Goal: Find specific page/section: Find specific page/section

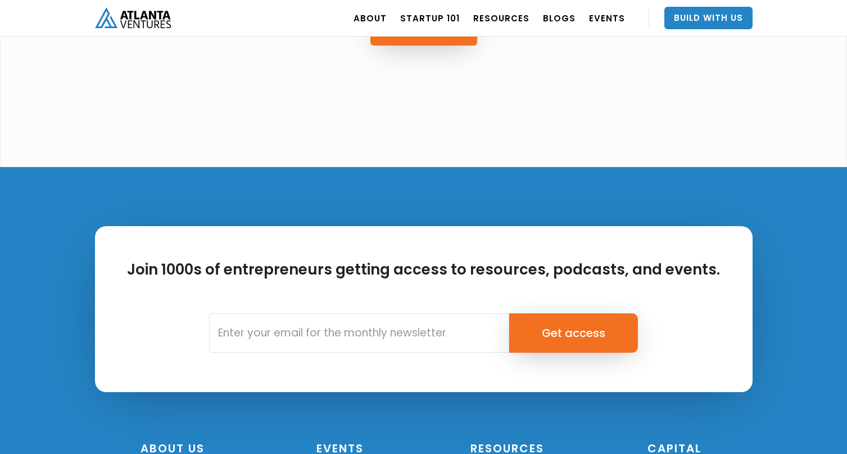
scroll to position [3157, 0]
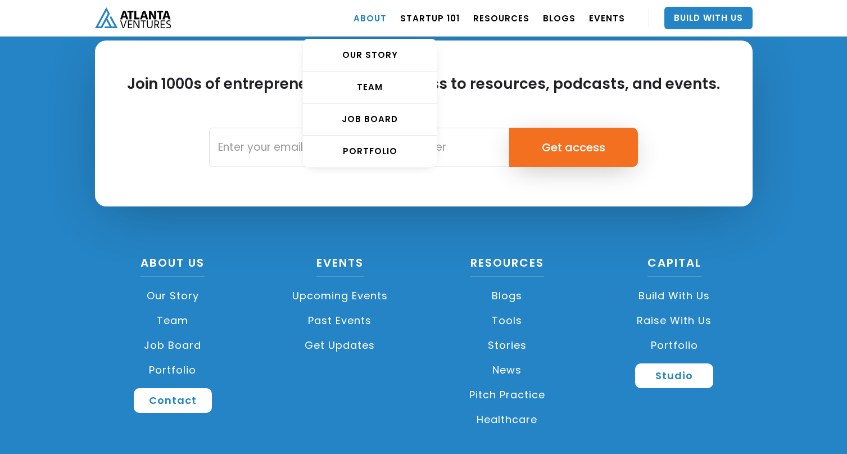
click at [386, 20] on link "ABOUT" at bounding box center [370, 17] width 33 height 31
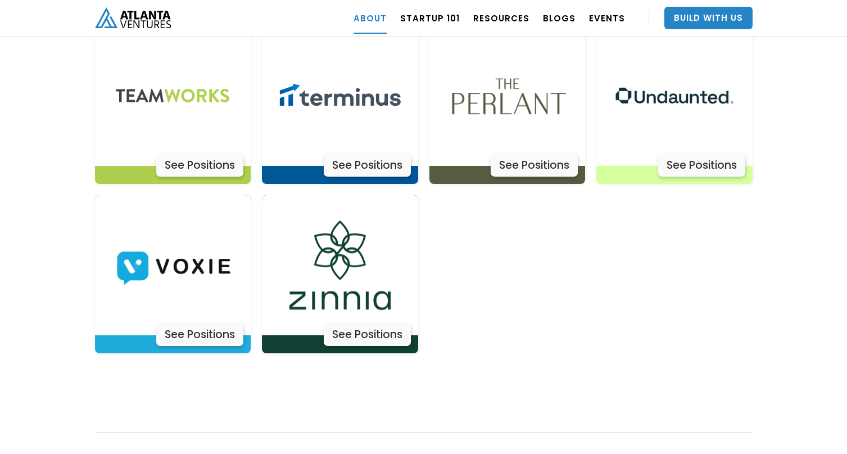
scroll to position [3732, 0]
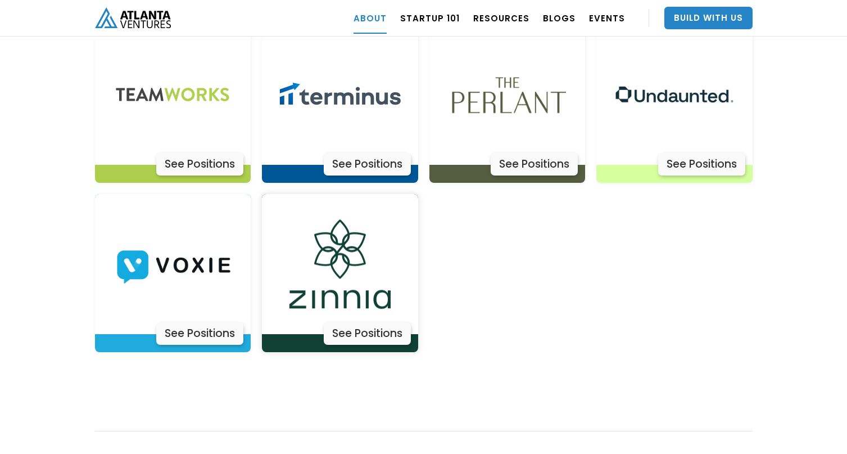
click at [372, 322] on div "See Positions" at bounding box center [367, 333] width 87 height 22
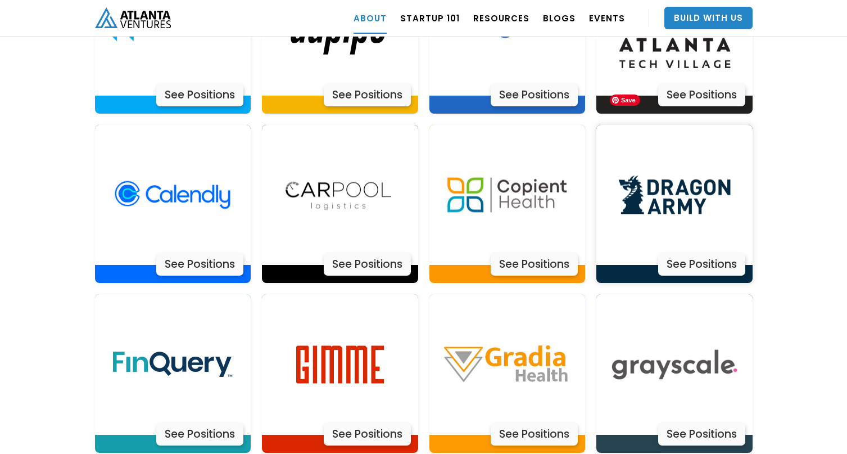
scroll to position [2444, 0]
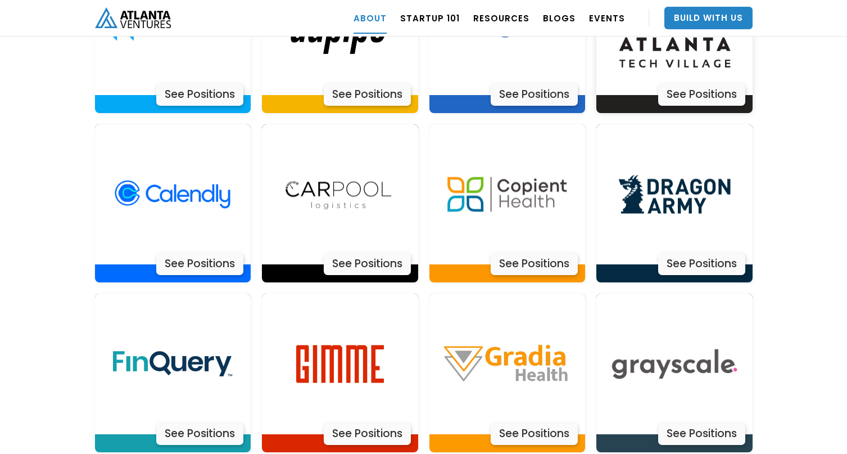
click at [691, 83] on div "See Positions" at bounding box center [701, 94] width 87 height 22
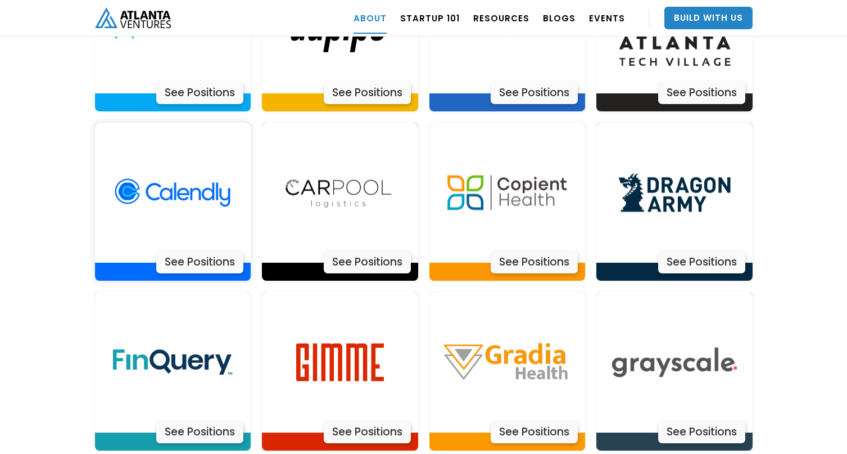
click at [204, 251] on div "See Positions" at bounding box center [199, 262] width 87 height 22
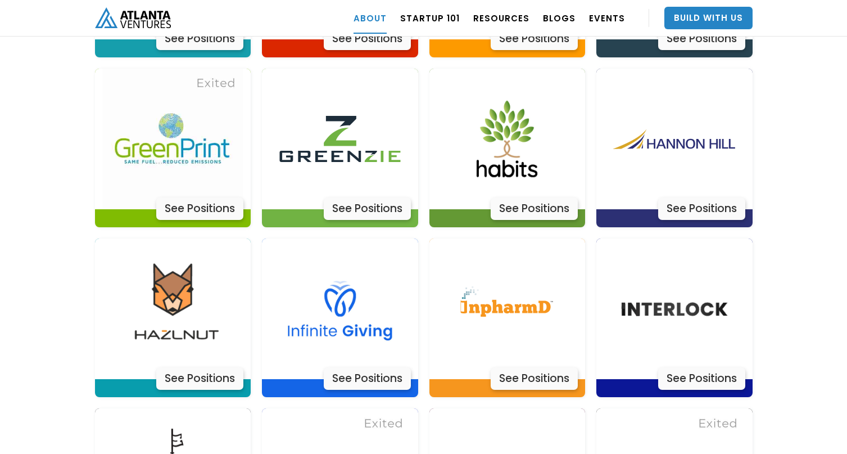
scroll to position [2841, 0]
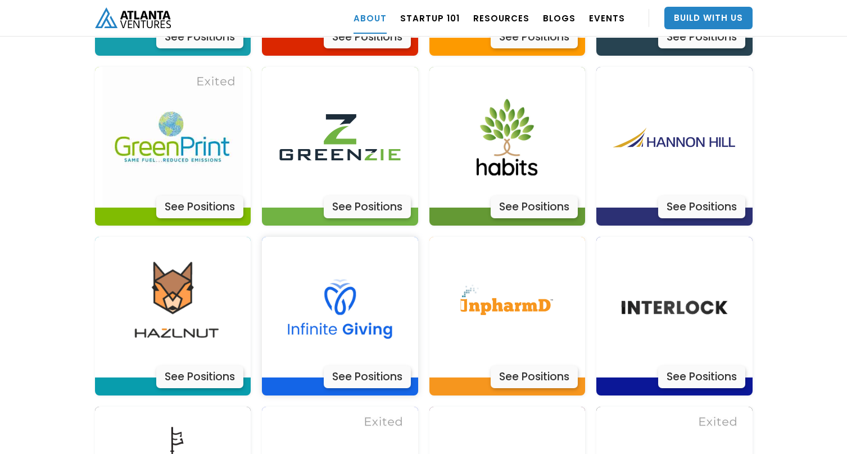
click at [374, 365] on div "See Positions" at bounding box center [367, 376] width 87 height 22
